Goal: Navigation & Orientation: Find specific page/section

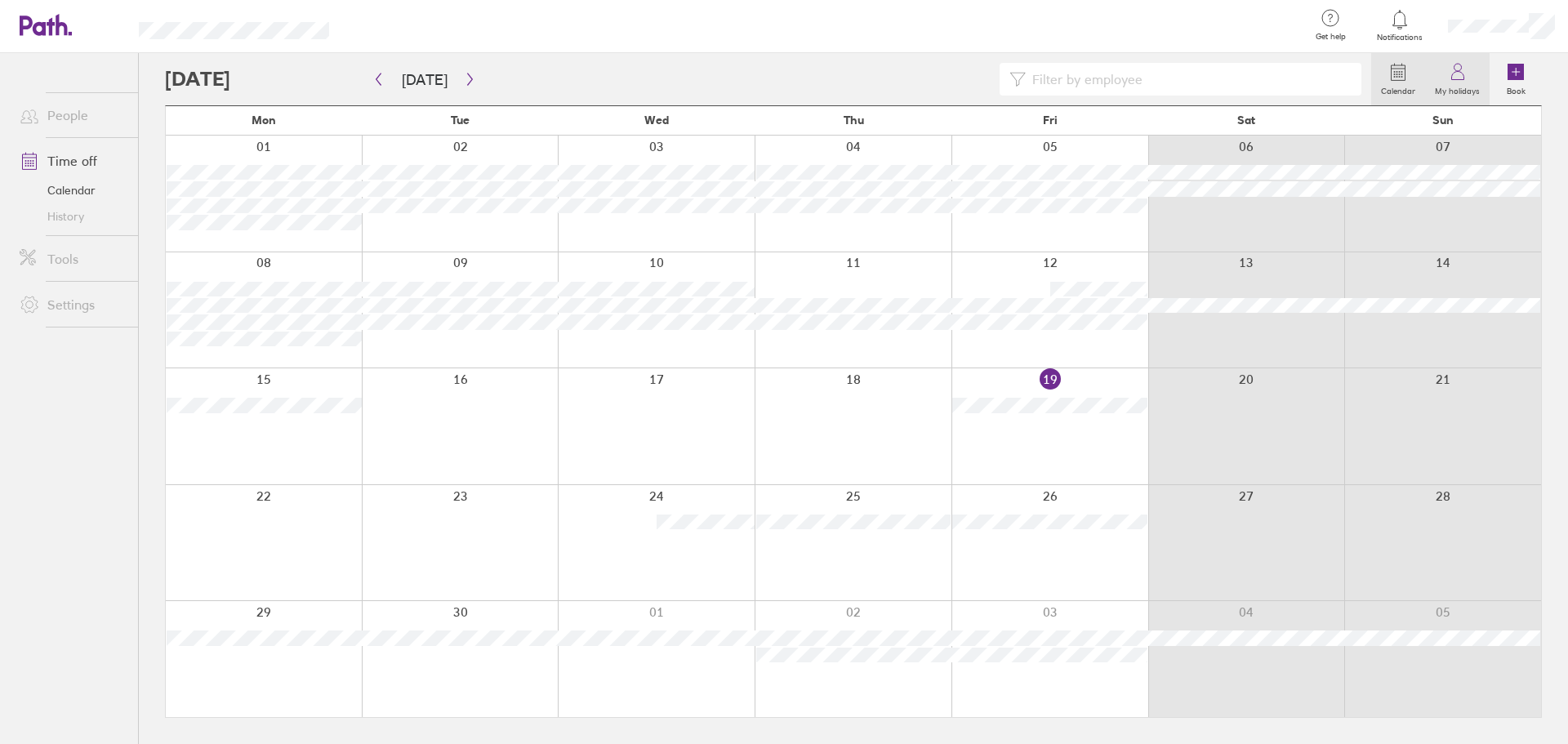
click at [1453, 79] on icon at bounding box center [1458, 72] width 19 height 19
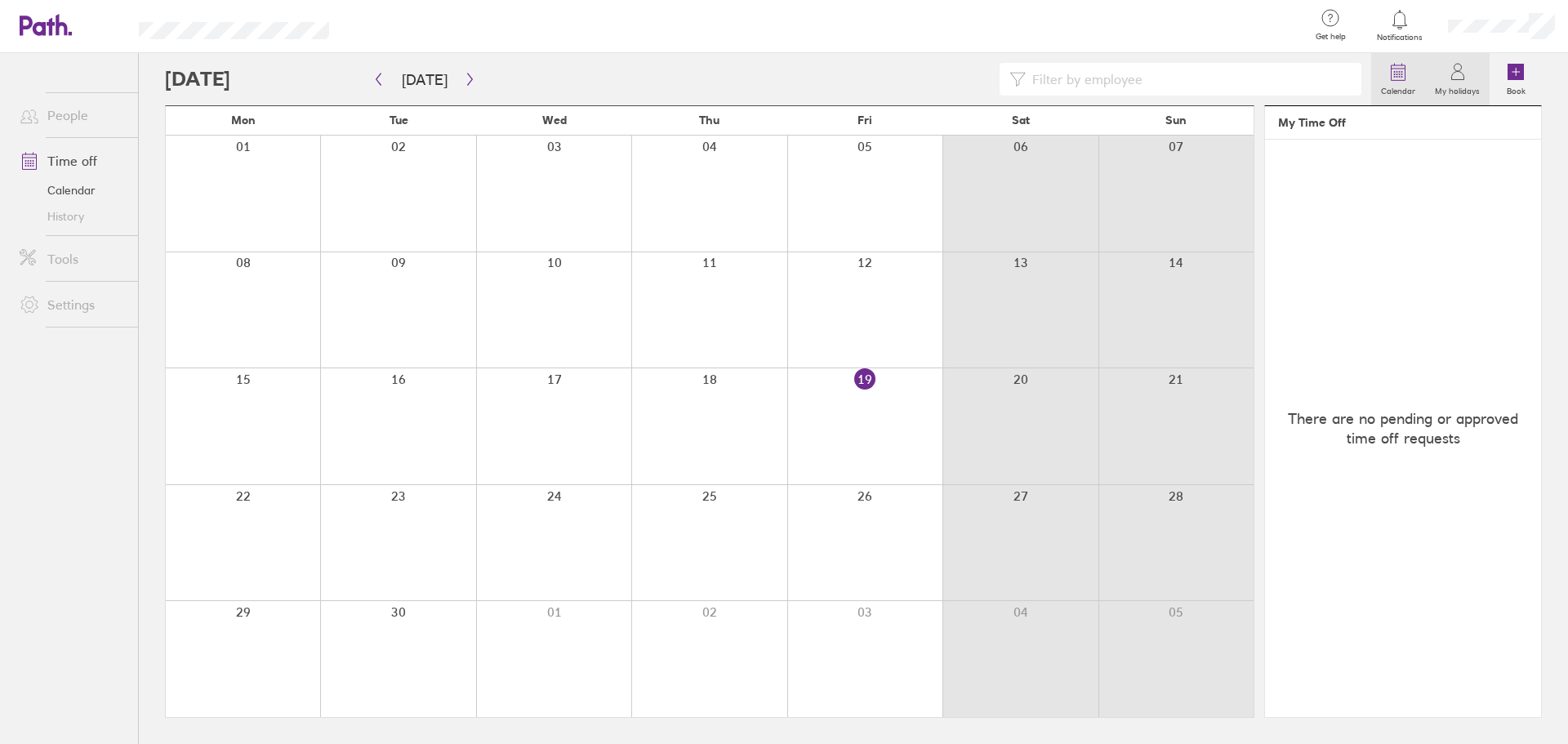
click at [1417, 80] on link "Calendar" at bounding box center [1398, 79] width 54 height 52
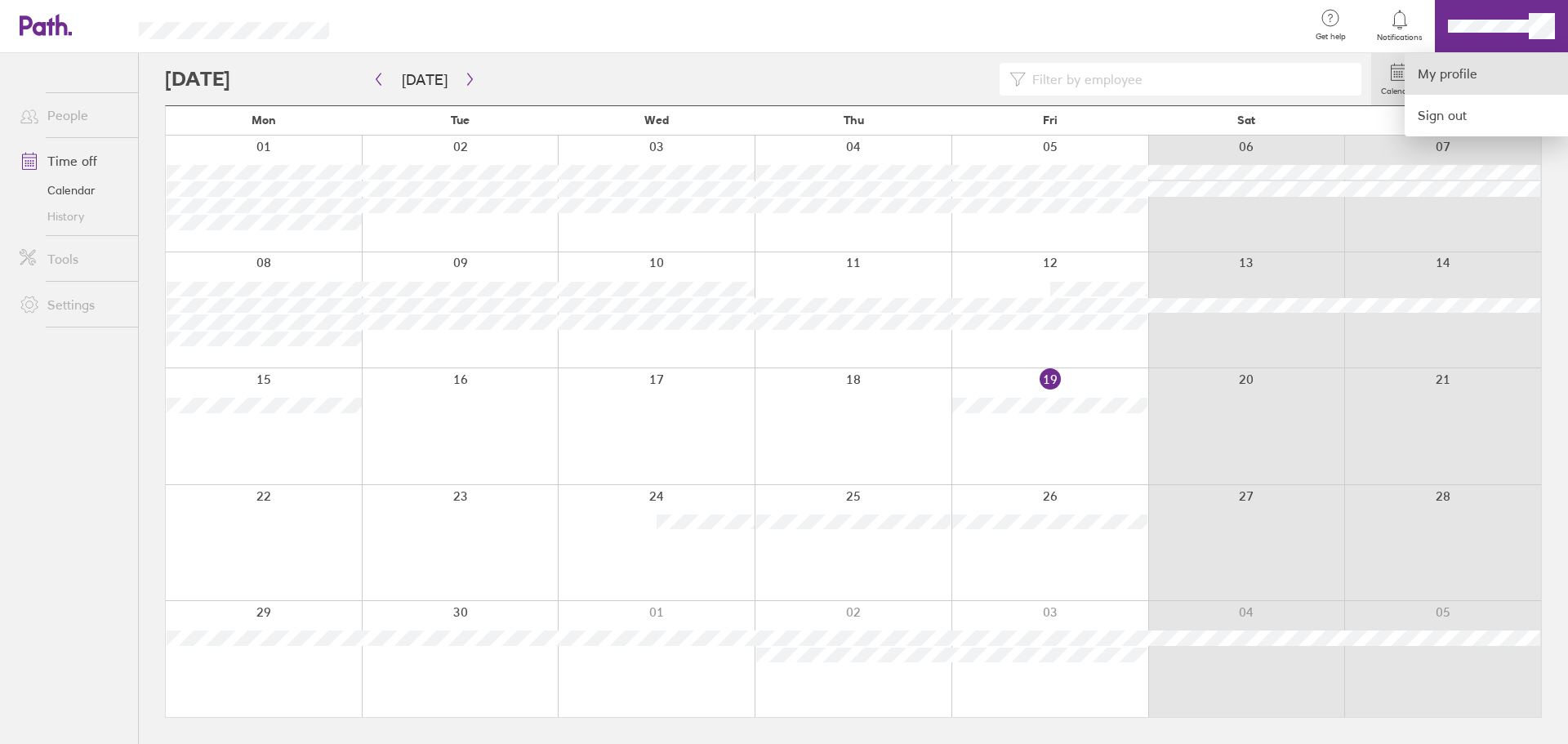
click at [1463, 72] on link "My profile" at bounding box center [1486, 74] width 164 height 42
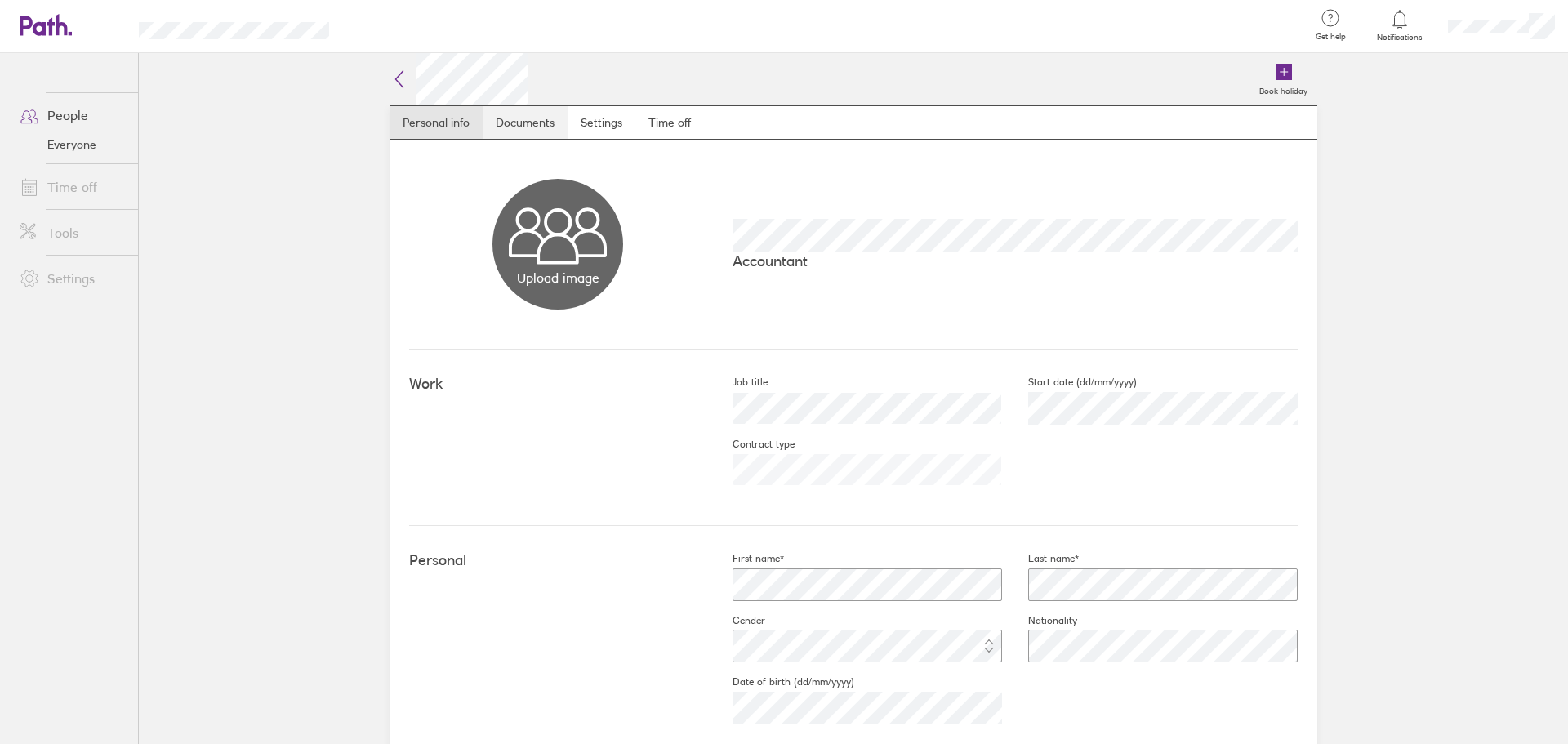
click at [531, 127] on link "Documents" at bounding box center [526, 123] width 85 height 33
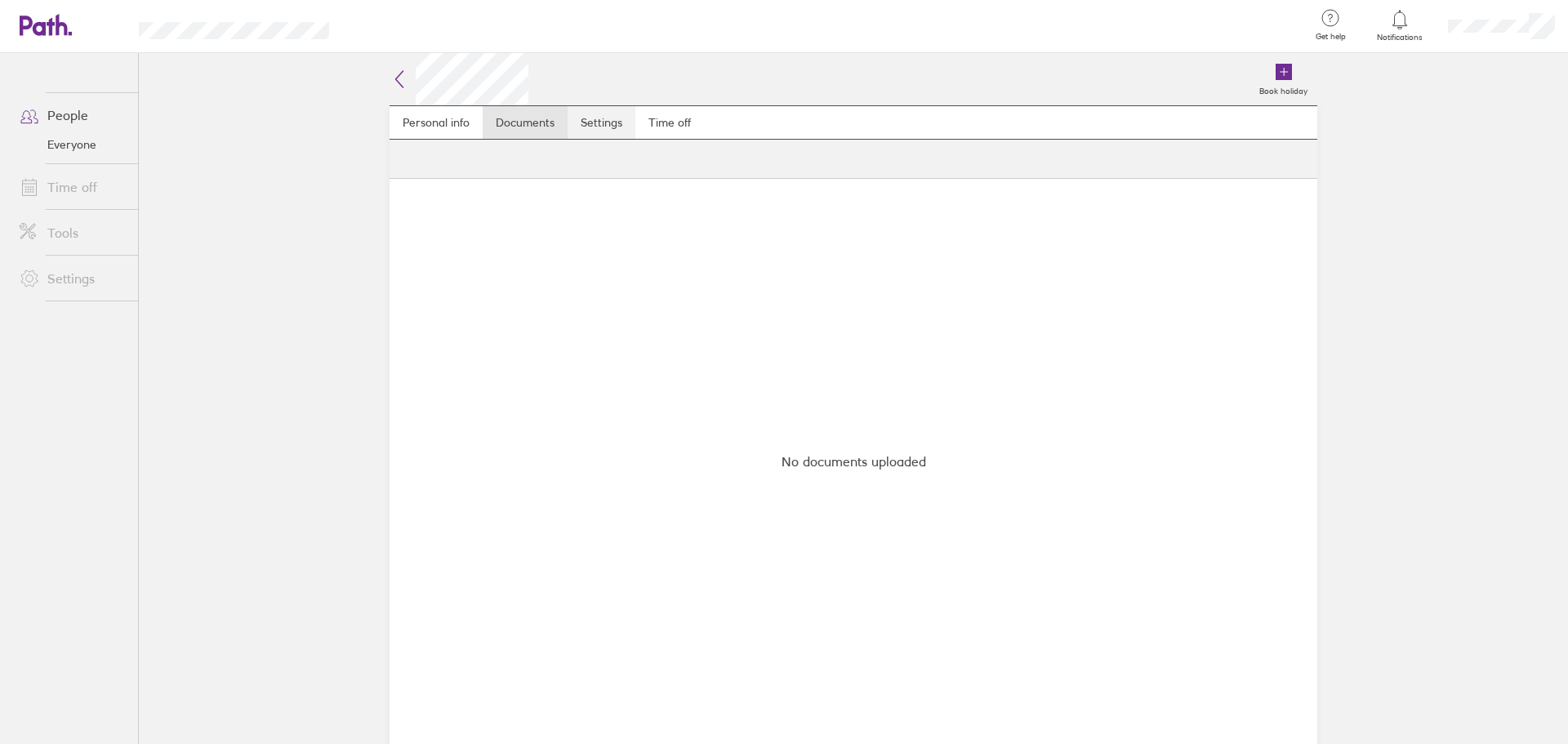
click at [593, 123] on link "Settings" at bounding box center [601, 123] width 68 height 33
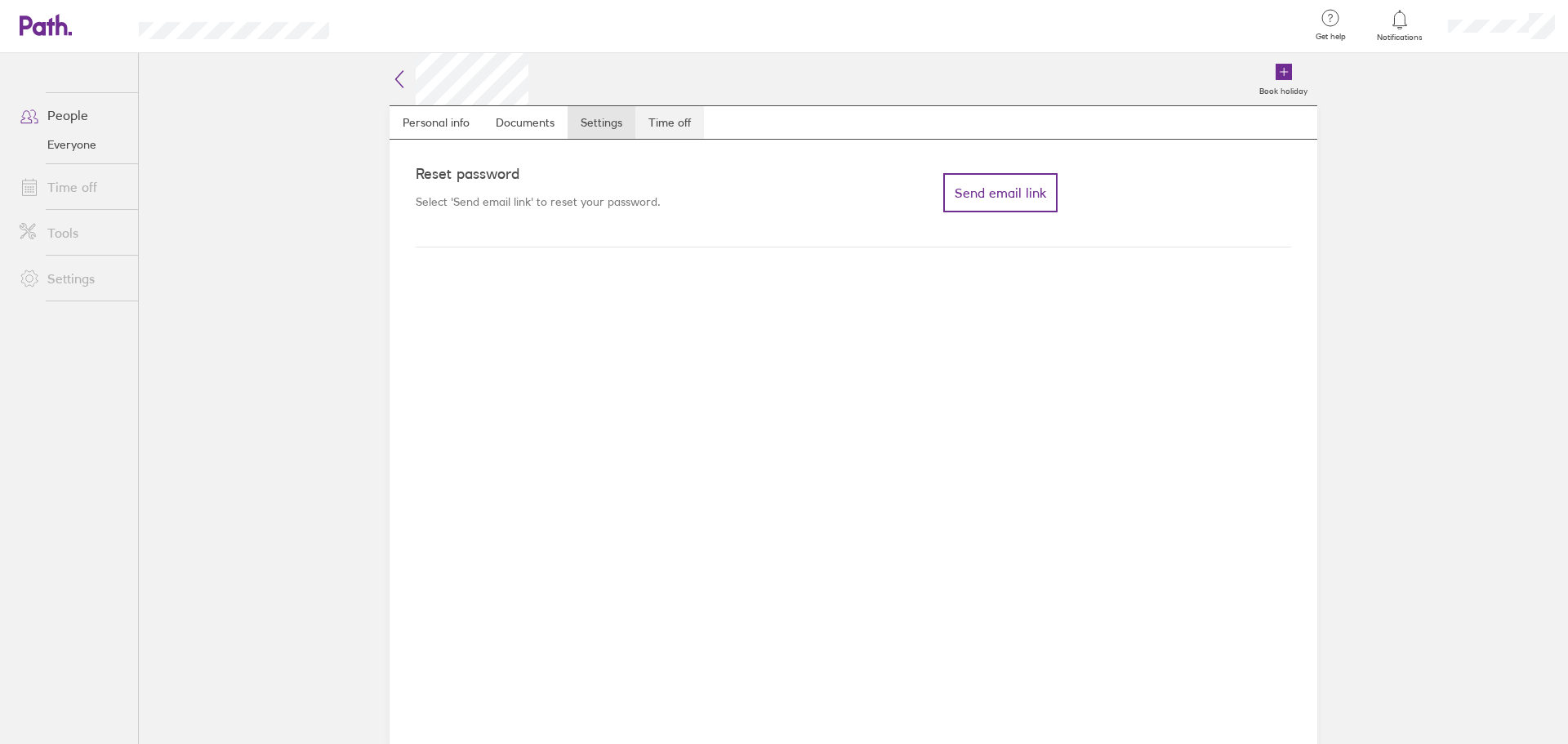
click at [659, 122] on link "Time off" at bounding box center [669, 123] width 69 height 33
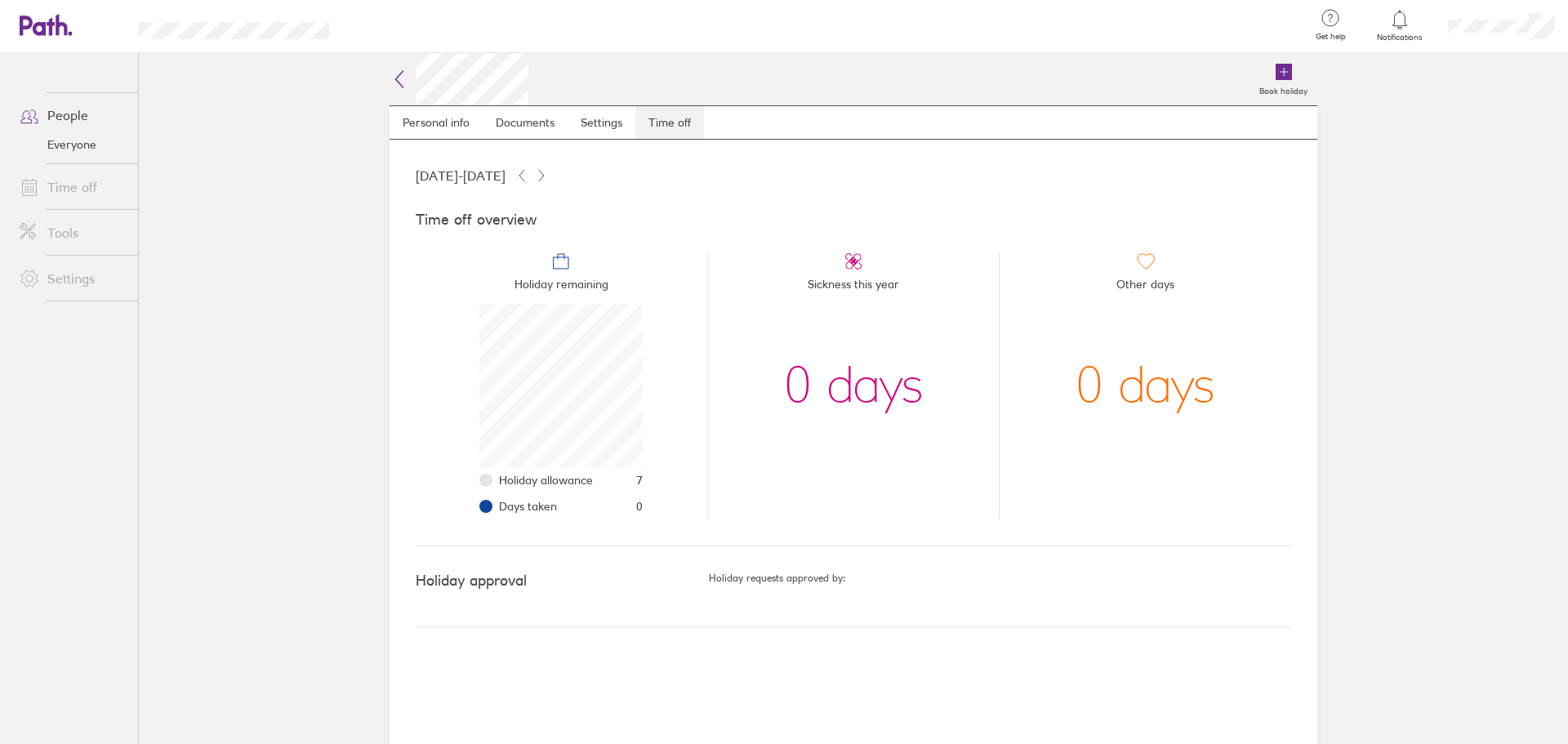
scroll to position [164, 164]
drag, startPoint x: 1219, startPoint y: 381, endPoint x: 1087, endPoint y: 382, distance: 132.0
click at [1087, 382] on li "Other days 0 days" at bounding box center [1145, 385] width 292 height 268
click at [1087, 382] on div "0 days" at bounding box center [1145, 385] width 139 height 164
drag, startPoint x: 869, startPoint y: 392, endPoint x: 787, endPoint y: 392, distance: 82.0
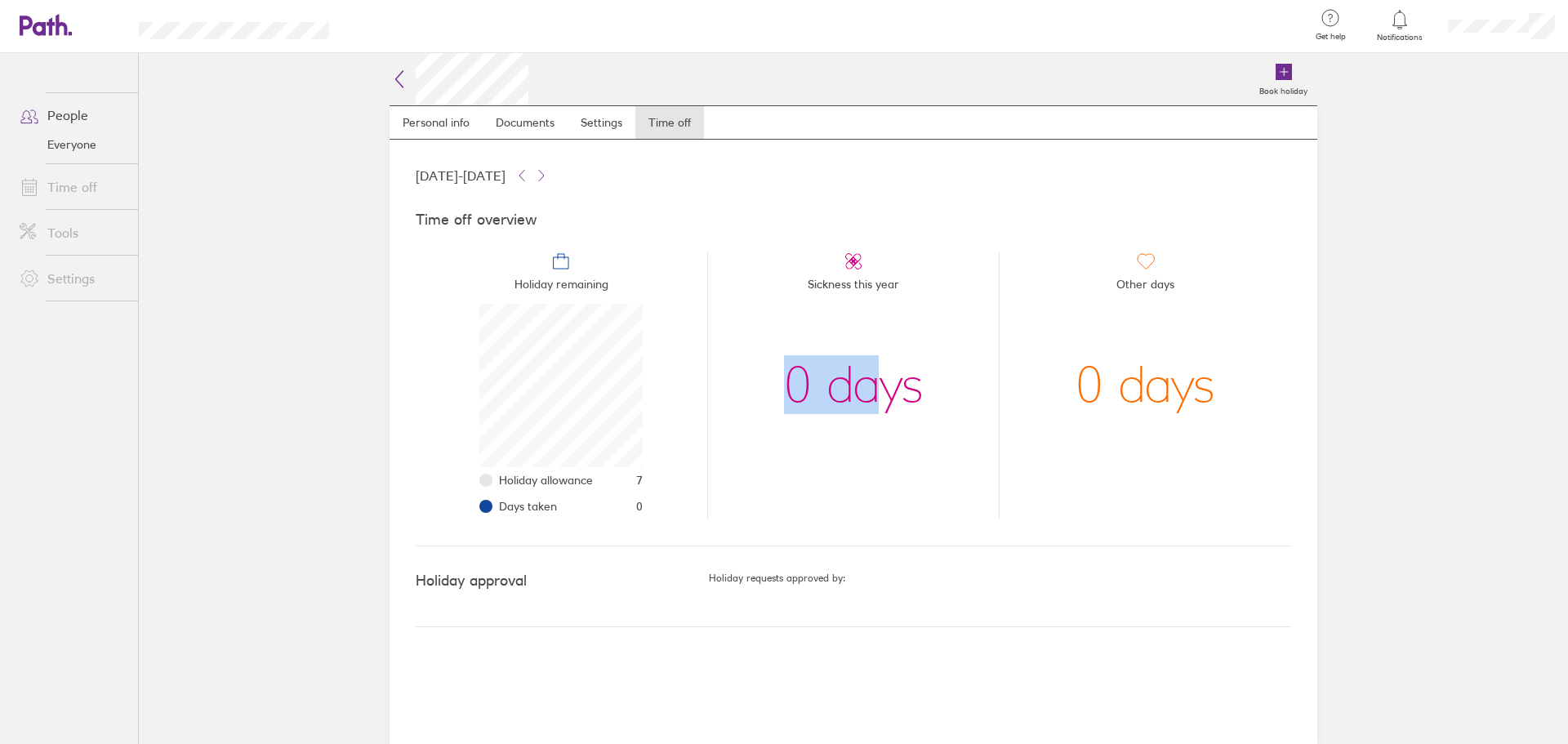
click at [787, 392] on div "0 days" at bounding box center [854, 385] width 139 height 164
click at [854, 394] on div "0 days" at bounding box center [854, 385] width 139 height 164
click at [402, 81] on icon at bounding box center [399, 79] width 19 height 19
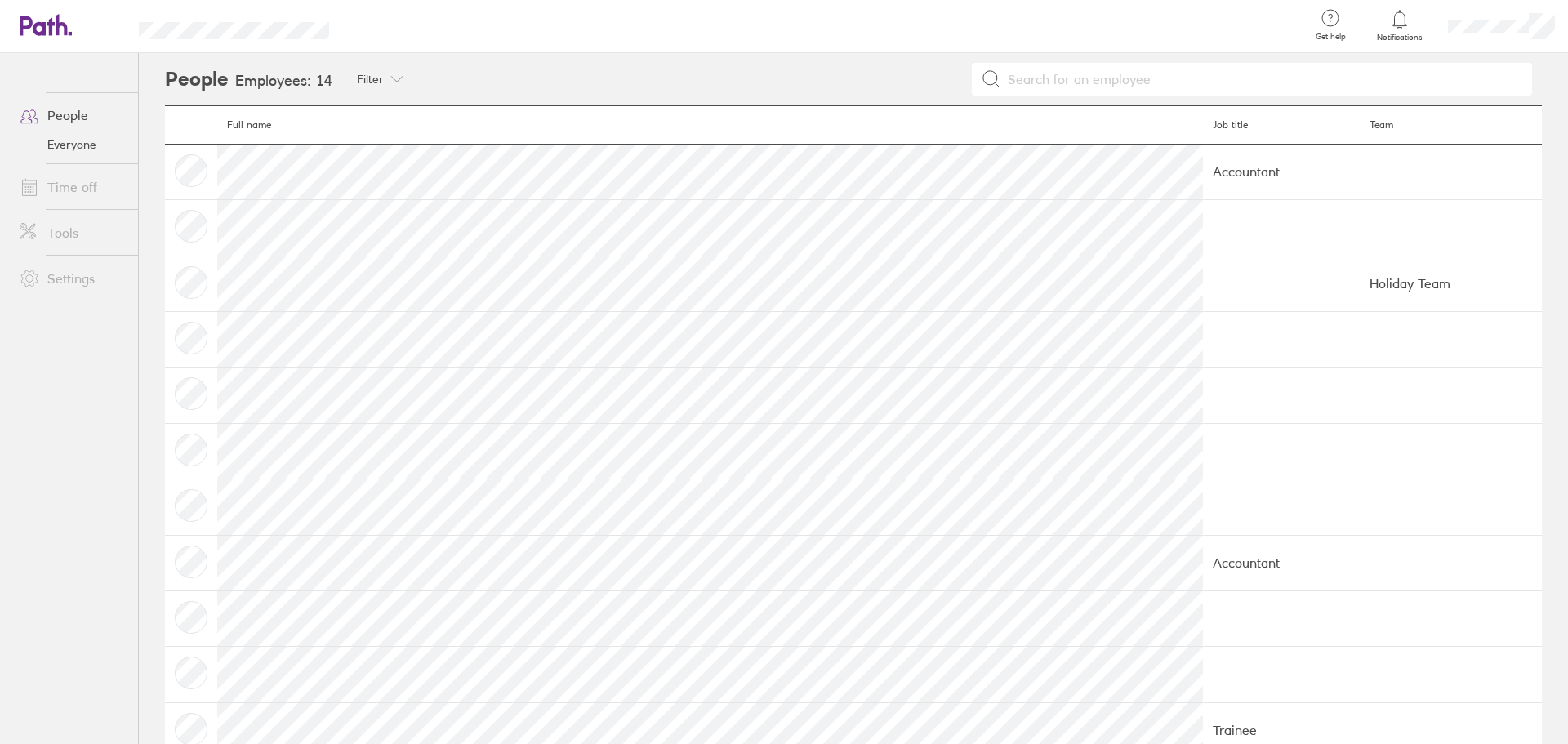
click at [82, 141] on link "Everyone" at bounding box center [73, 144] width 132 height 26
click at [34, 13] on header "Get help FAQs Contact us Notifications My profile Sign out" at bounding box center [784, 26] width 1568 height 53
click at [38, 20] on icon at bounding box center [45, 24] width 52 height 22
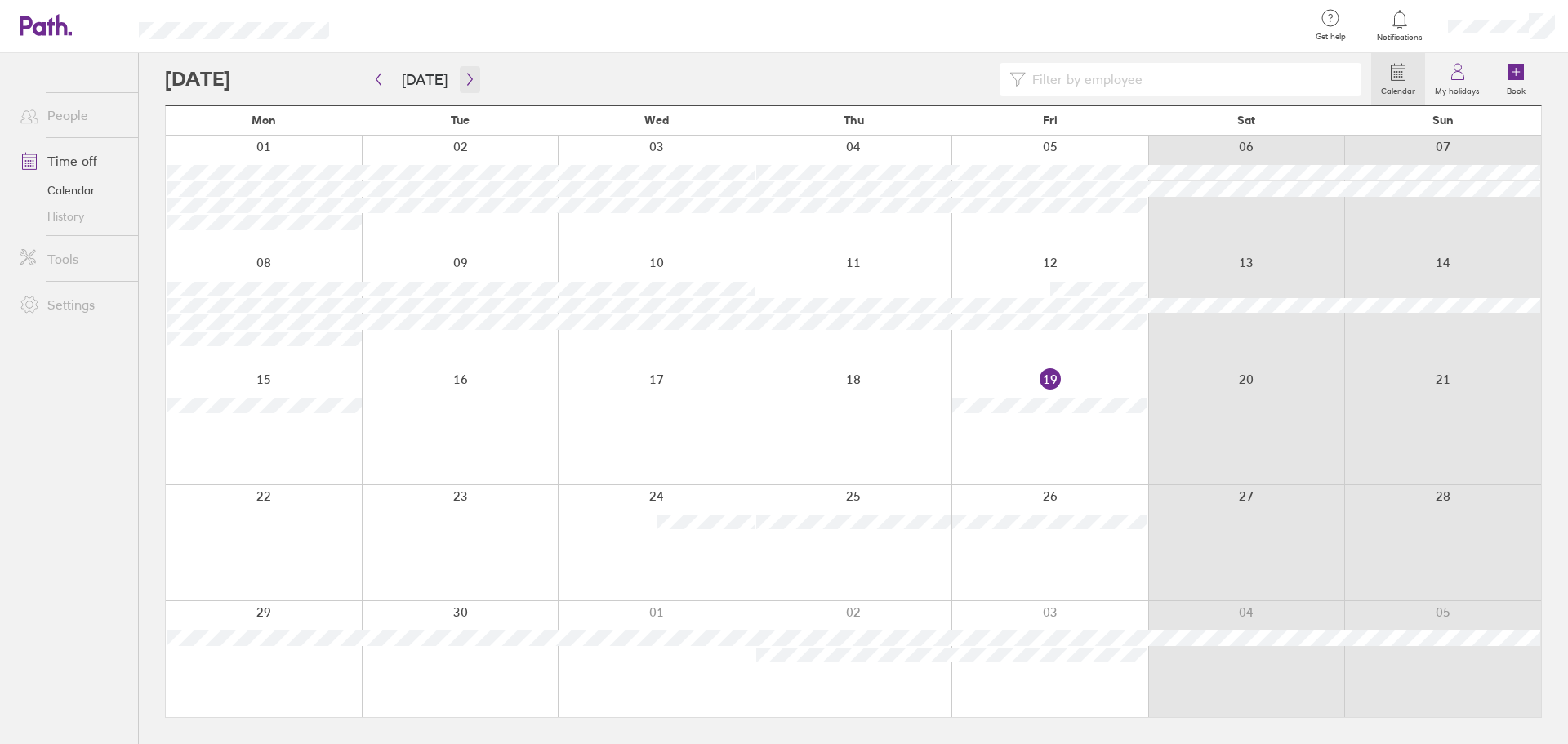
click at [467, 77] on icon "button" at bounding box center [469, 79] width 5 height 13
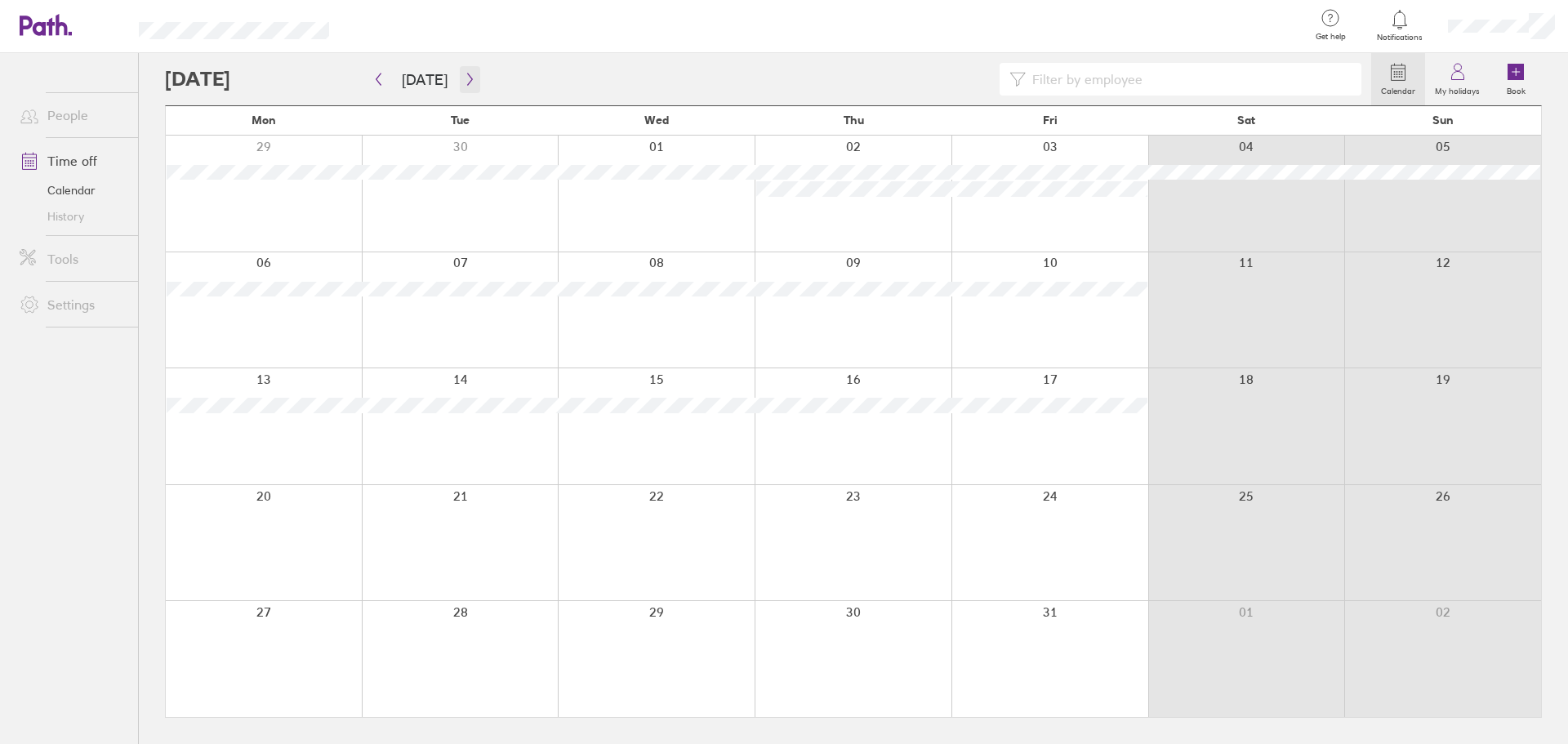
click at [467, 82] on icon "button" at bounding box center [469, 79] width 5 height 13
click at [466, 82] on icon "button" at bounding box center [469, 78] width 13 height 13
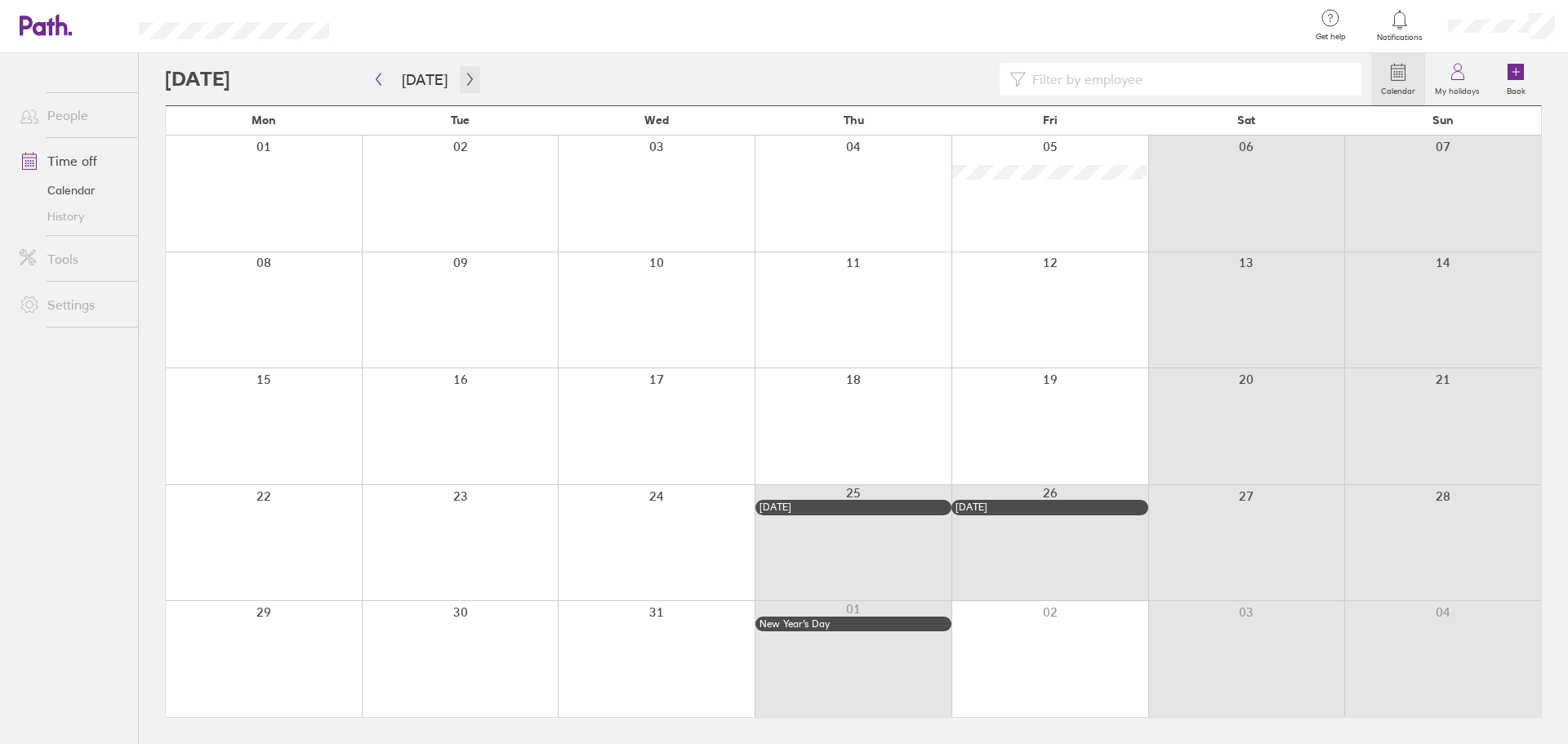
click at [466, 82] on icon "button" at bounding box center [469, 78] width 13 height 13
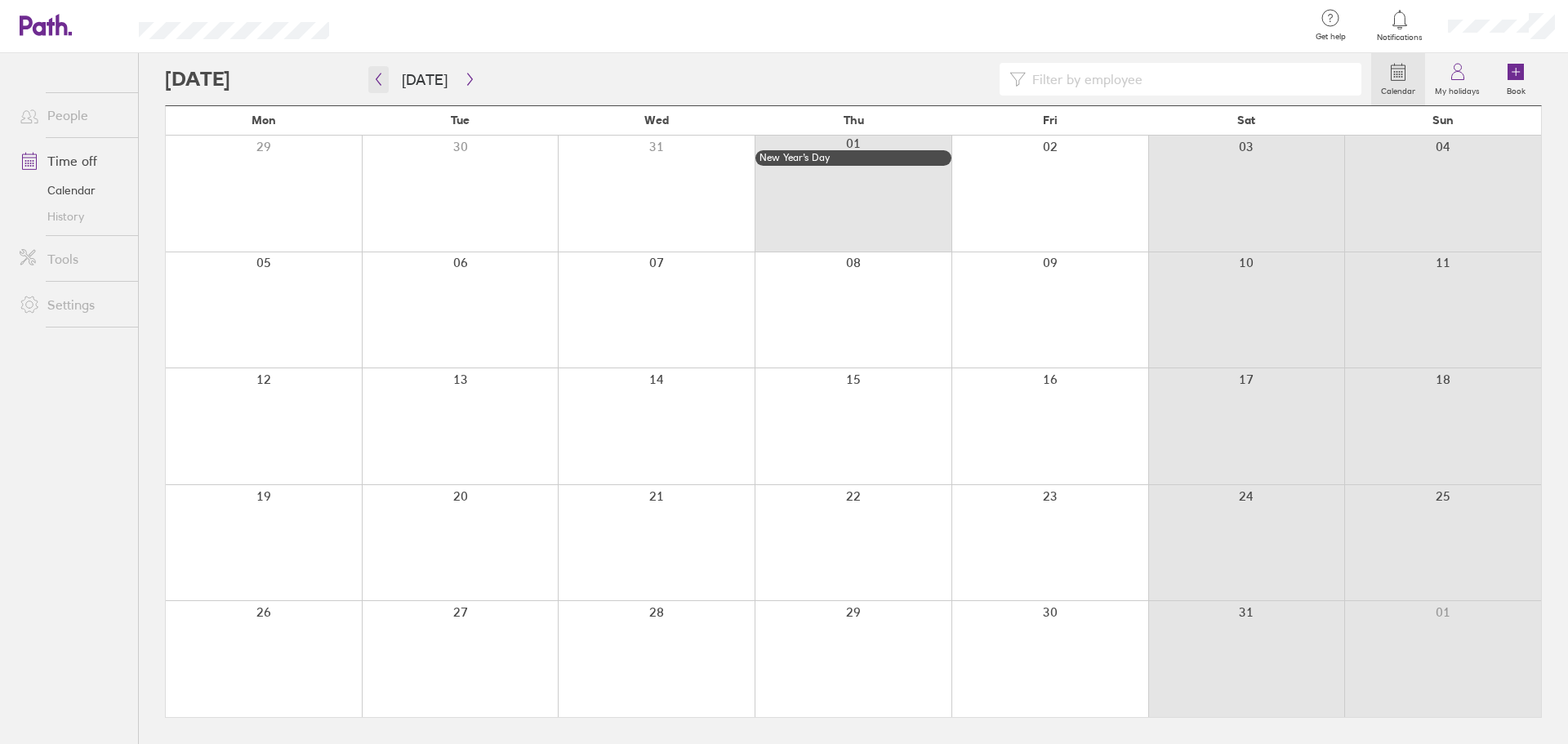
click at [377, 82] on icon "button" at bounding box center [378, 78] width 13 height 13
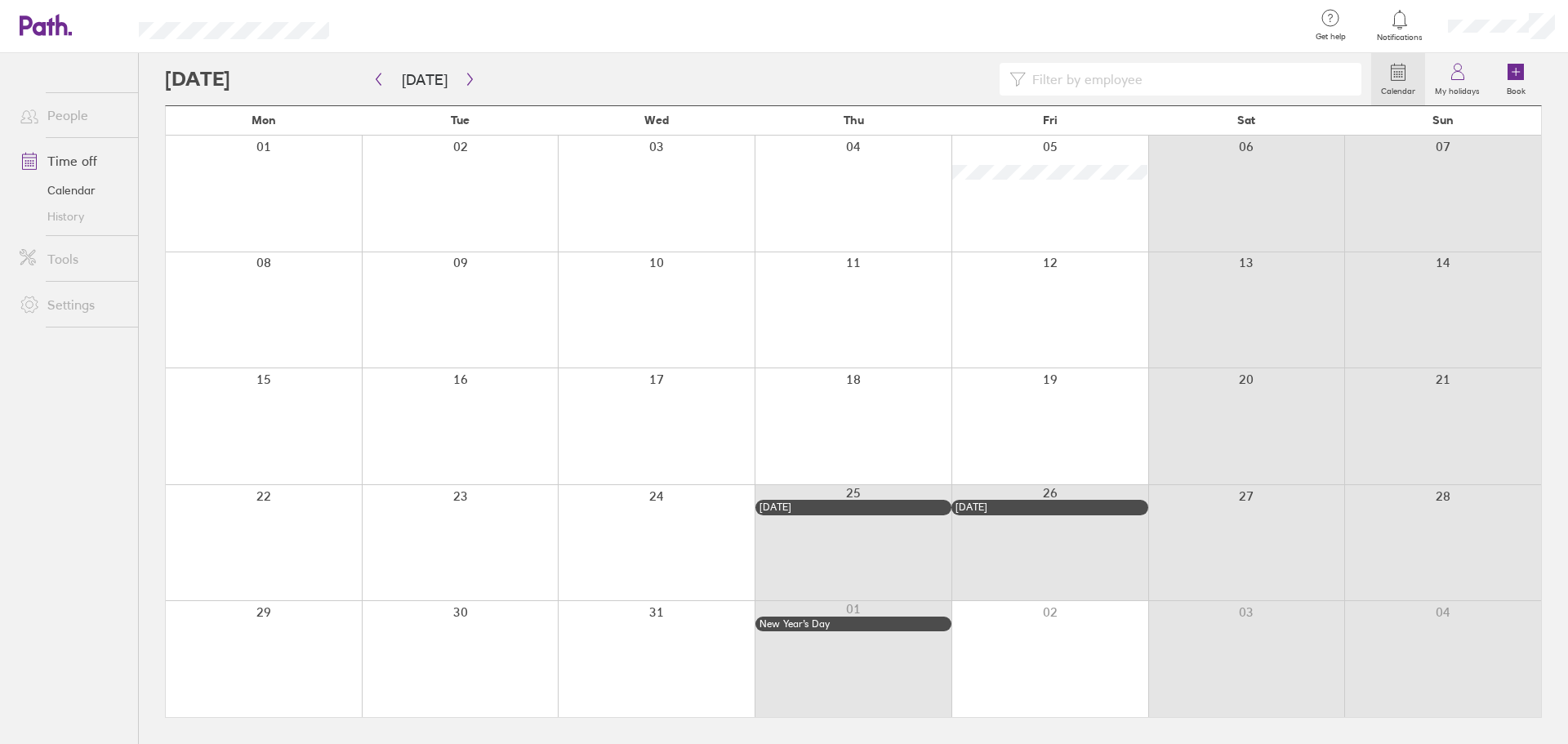
click at [63, 257] on link "Tools" at bounding box center [73, 259] width 132 height 33
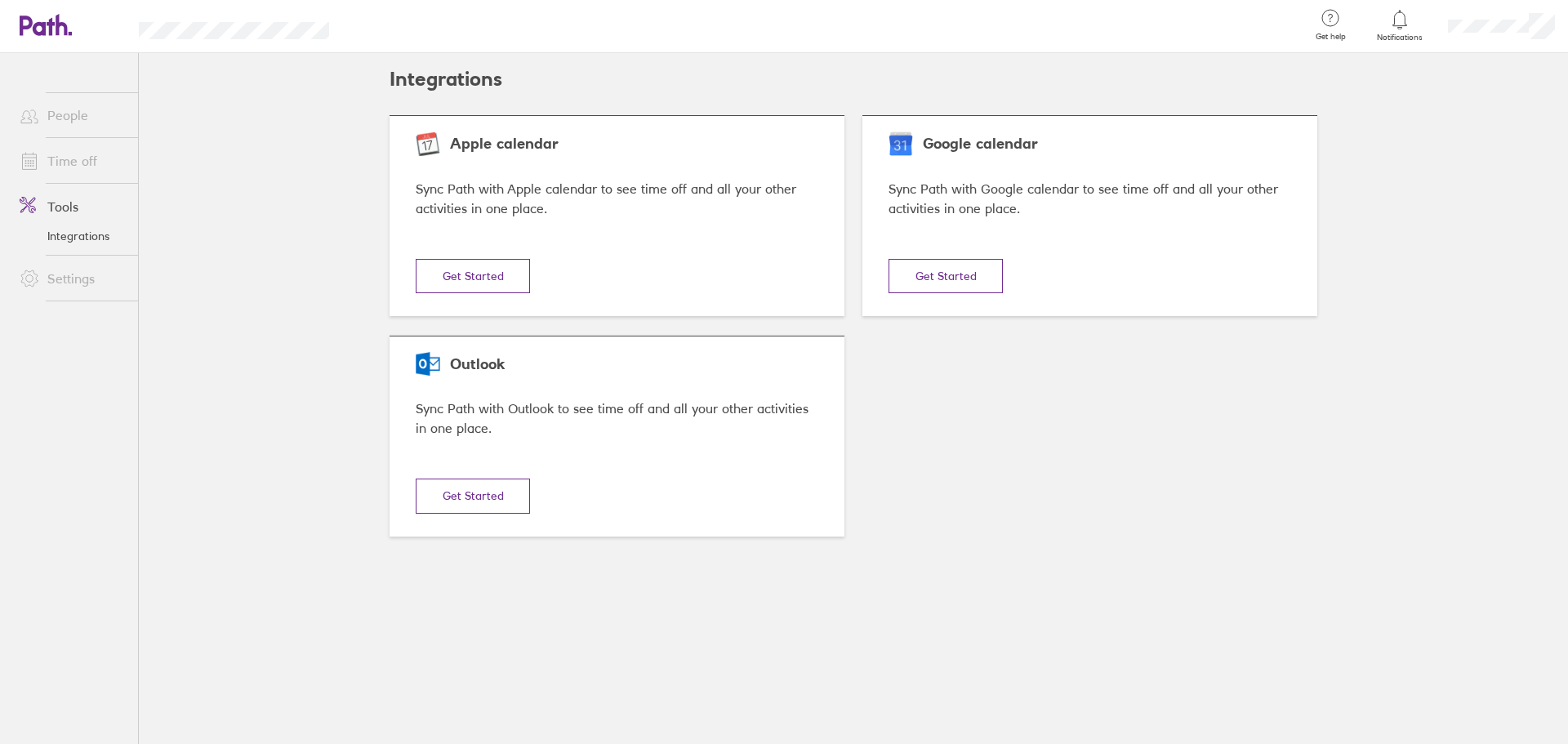
click at [66, 25] on icon at bounding box center [61, 24] width 13 height 21
